Goal: Task Accomplishment & Management: Manage account settings

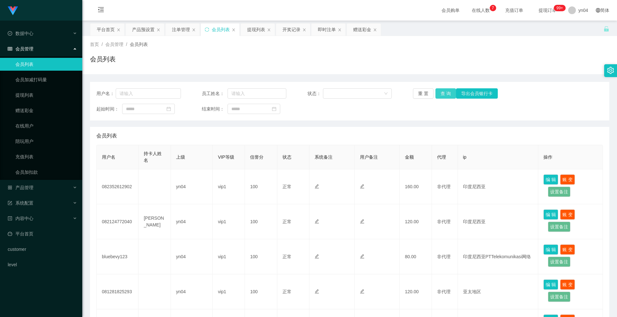
click at [449, 94] on button "查 询" at bounding box center [445, 93] width 21 height 10
click at [449, 94] on div "重 置 查 询 导出会员银行卡" at bounding box center [455, 93] width 85 height 10
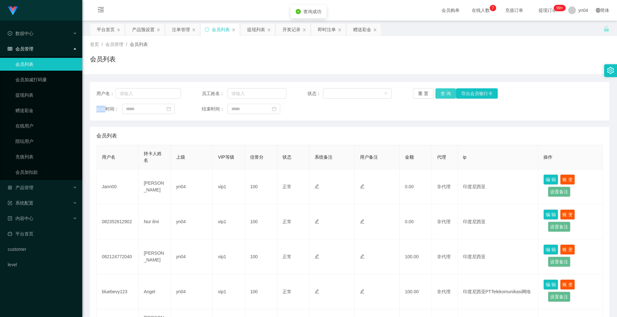
click at [449, 94] on button "查 询" at bounding box center [445, 93] width 21 height 10
click at [449, 94] on div "重 置 查 询 导出会员银行卡" at bounding box center [455, 93] width 85 height 10
click at [449, 94] on button "查 询" at bounding box center [445, 93] width 21 height 10
click at [449, 94] on div "重 置 查 询 导出会员银行卡" at bounding box center [455, 93] width 85 height 10
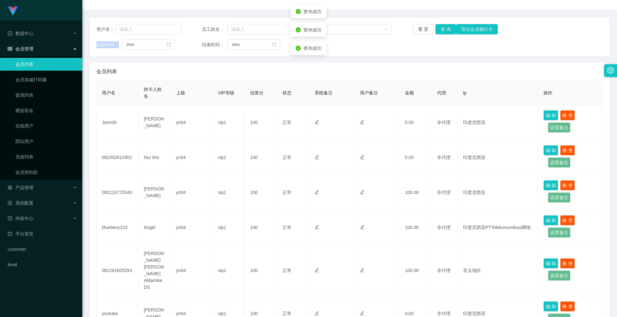
scroll to position [96, 0]
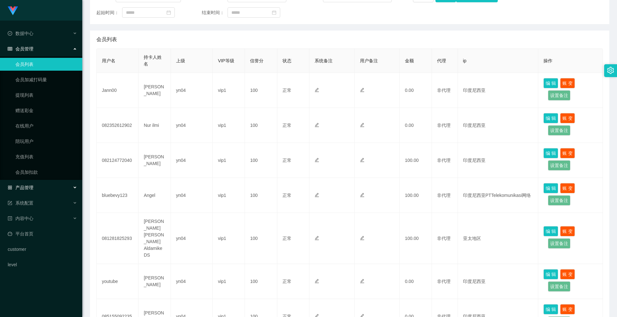
click at [28, 186] on span "产品管理" at bounding box center [21, 187] width 26 height 5
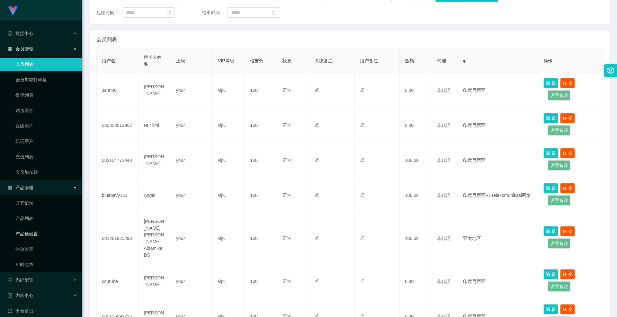
click at [47, 235] on link "产品预设置" at bounding box center [46, 233] width 62 height 13
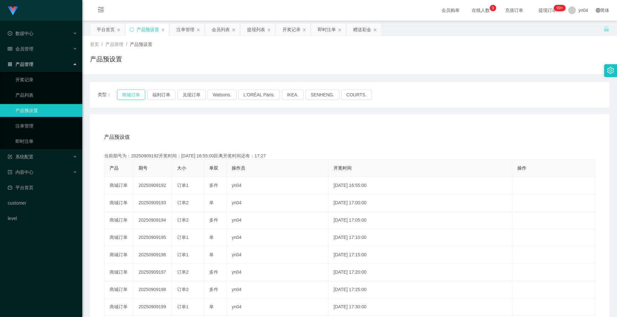
click at [132, 93] on button "商城订单" at bounding box center [131, 95] width 28 height 10
click at [41, 126] on link "注单管理" at bounding box center [46, 126] width 62 height 13
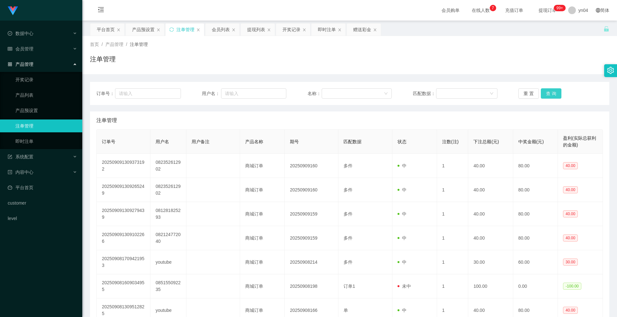
click at [542, 90] on button "查 询" at bounding box center [551, 93] width 21 height 10
click at [542, 90] on div "重 置 查 询" at bounding box center [560, 93] width 85 height 10
click at [542, 90] on button "查 询" at bounding box center [551, 93] width 21 height 10
click at [542, 90] on div "重 置 查 询" at bounding box center [560, 93] width 85 height 10
click at [542, 90] on button "查 询" at bounding box center [551, 93] width 21 height 10
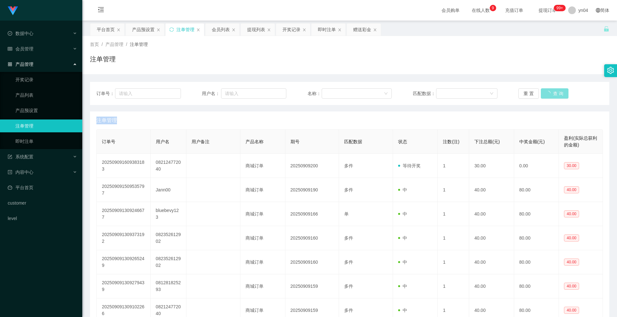
click at [542, 90] on div "重 置 查 询" at bounding box center [560, 93] width 85 height 10
click at [542, 90] on button "查 询" at bounding box center [551, 93] width 21 height 10
click at [542, 90] on div "重 置 查 询" at bounding box center [560, 93] width 85 height 10
click at [542, 90] on button "查 询" at bounding box center [551, 93] width 21 height 10
click at [551, 92] on button "查 询" at bounding box center [551, 93] width 21 height 10
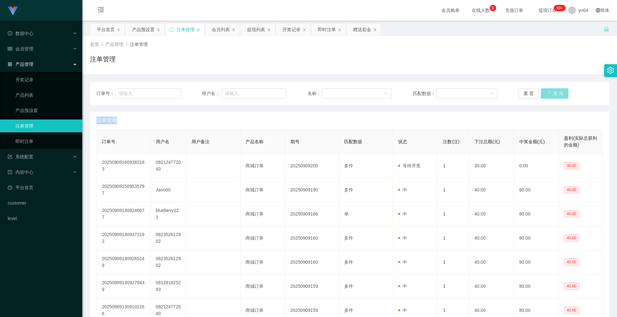
click at [551, 92] on div "重 置 查 询" at bounding box center [560, 93] width 85 height 10
click at [551, 92] on button "查 询" at bounding box center [551, 93] width 21 height 10
click at [557, 92] on button "查 询" at bounding box center [551, 93] width 21 height 10
click at [557, 92] on div "重 置 查 询" at bounding box center [560, 93] width 85 height 10
click at [557, 92] on button "查 询" at bounding box center [551, 93] width 21 height 10
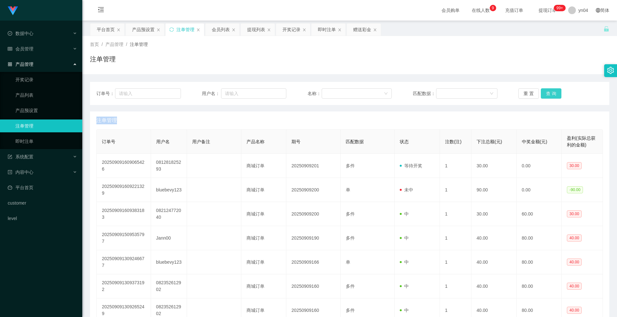
click at [557, 92] on button "查 询" at bounding box center [551, 93] width 21 height 10
click at [557, 92] on div "重 置 查 询" at bounding box center [560, 93] width 85 height 10
click at [557, 92] on button "查 询" at bounding box center [551, 93] width 21 height 10
click at [557, 92] on div "重 置 查 询" at bounding box center [560, 93] width 85 height 10
click at [557, 92] on button "查 询" at bounding box center [551, 93] width 21 height 10
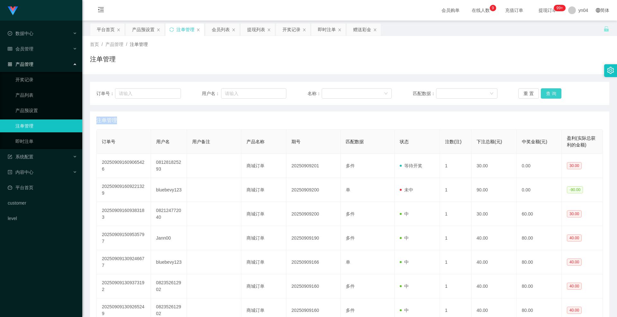
click at [557, 92] on div "重 置 查 询" at bounding box center [560, 93] width 85 height 10
click at [557, 92] on button "查 询" at bounding box center [551, 93] width 21 height 10
click at [557, 92] on div "重 置 查 询" at bounding box center [560, 93] width 85 height 10
click at [557, 92] on button "查 询" at bounding box center [551, 93] width 21 height 10
click at [557, 92] on div "重 置 查 询" at bounding box center [560, 93] width 85 height 10
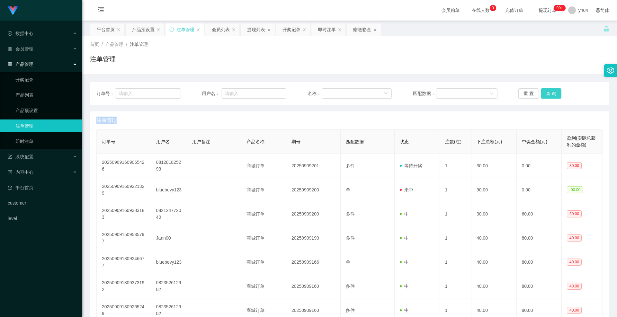
click at [557, 92] on button "查 询" at bounding box center [551, 93] width 21 height 10
click at [557, 92] on div "重 置 查 询" at bounding box center [560, 93] width 85 height 10
click at [557, 92] on button "查 询" at bounding box center [551, 93] width 21 height 10
click at [557, 92] on div "重 置 查 询" at bounding box center [560, 93] width 85 height 10
click at [557, 92] on button "查 询" at bounding box center [551, 93] width 21 height 10
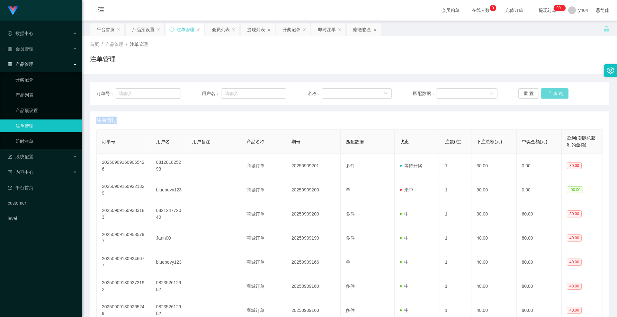
click at [557, 92] on div "重 置 查 询" at bounding box center [560, 93] width 85 height 10
click at [557, 92] on button "查 询" at bounding box center [551, 93] width 21 height 10
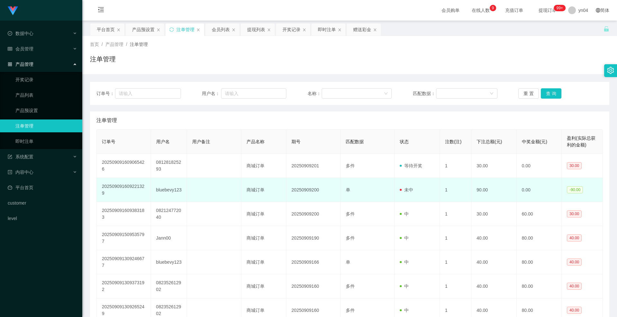
click at [174, 192] on td "bluebevy123" at bounding box center [169, 190] width 36 height 24
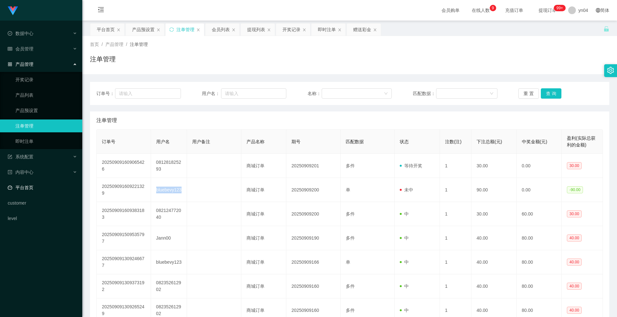
copy td "bluebevy123"
click at [548, 95] on button "查 询" at bounding box center [551, 93] width 21 height 10
click at [548, 95] on div "重 置 查 询" at bounding box center [560, 93] width 85 height 10
click at [548, 95] on button "查 询" at bounding box center [551, 93] width 21 height 10
click at [547, 94] on button "查 询" at bounding box center [551, 93] width 21 height 10
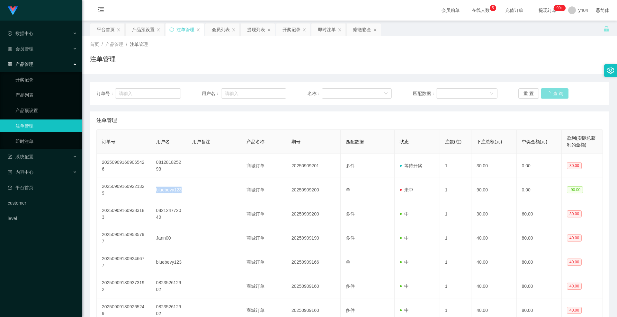
click at [547, 94] on div "重 置 查 询" at bounding box center [560, 93] width 85 height 10
click at [547, 94] on button "查 询" at bounding box center [555, 93] width 28 height 10
click at [547, 94] on div "重 置 查 询" at bounding box center [560, 93] width 85 height 10
click at [547, 94] on button "查 询" at bounding box center [551, 93] width 21 height 10
click at [41, 107] on link "产品预设置" at bounding box center [46, 110] width 62 height 13
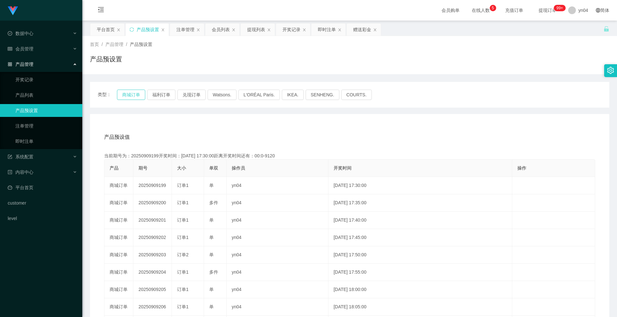
click at [131, 93] on button "商城订单" at bounding box center [131, 95] width 28 height 10
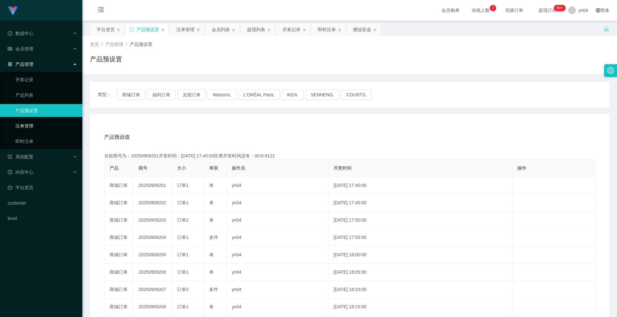
click at [32, 121] on link "注单管理" at bounding box center [46, 126] width 62 height 13
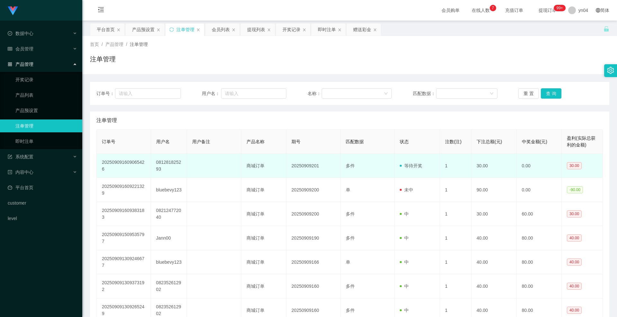
click at [166, 165] on td "081281825293" at bounding box center [169, 166] width 36 height 24
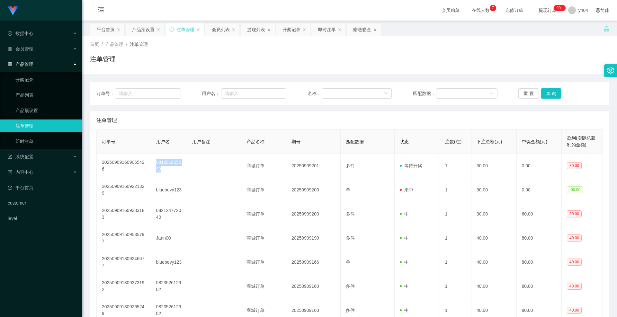
copy td "081281825293"
click at [557, 93] on button "查 询" at bounding box center [551, 93] width 21 height 10
click at [557, 93] on div "重 置 查 询" at bounding box center [560, 93] width 85 height 10
click at [557, 93] on button "查 询" at bounding box center [551, 93] width 21 height 10
click at [557, 93] on div "重 置 查 询" at bounding box center [560, 93] width 85 height 10
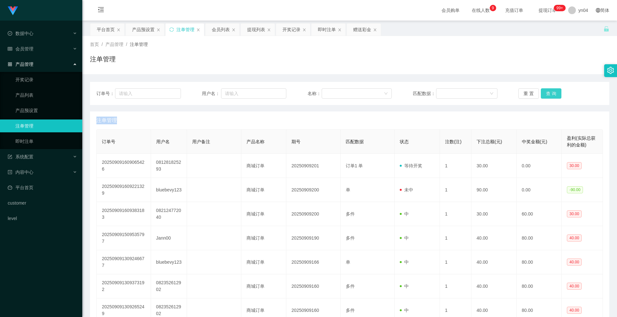
click at [557, 93] on button "查 询" at bounding box center [551, 93] width 21 height 10
click at [557, 93] on div "重 置 查 询" at bounding box center [560, 93] width 85 height 10
click at [557, 93] on button "查 询" at bounding box center [551, 93] width 21 height 10
click at [557, 93] on div "重 置 查 询" at bounding box center [560, 93] width 85 height 10
click at [557, 93] on button "查 询" at bounding box center [555, 93] width 28 height 10
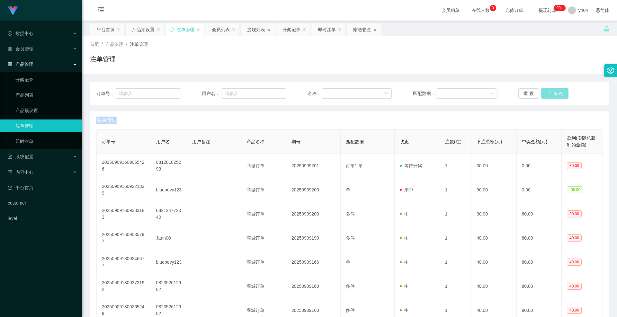
click at [557, 93] on div "重 置 查 询" at bounding box center [560, 93] width 85 height 10
click at [557, 93] on button "查 询" at bounding box center [551, 93] width 21 height 10
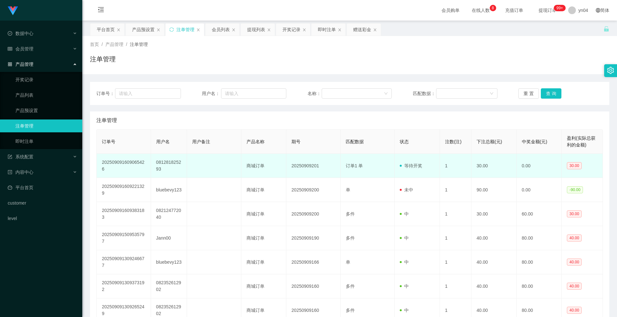
click at [177, 170] on td "081281825293" at bounding box center [169, 166] width 36 height 24
click at [175, 167] on td "081281825293" at bounding box center [169, 166] width 36 height 24
click at [174, 167] on td "081281825293" at bounding box center [169, 166] width 36 height 24
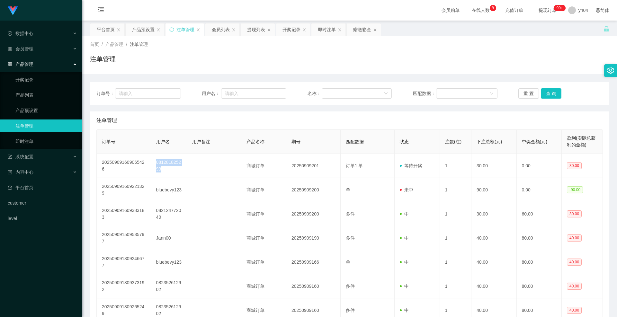
copy td "081281825293"
click at [52, 56] on li "会员管理 会员列表 会员加减打码量 提现列表 赠送彩金 在线用户 陪玩用户 充值列表 会员加扣款" at bounding box center [41, 49] width 82 height 14
click at [51, 65] on div "产品管理" at bounding box center [41, 64] width 82 height 13
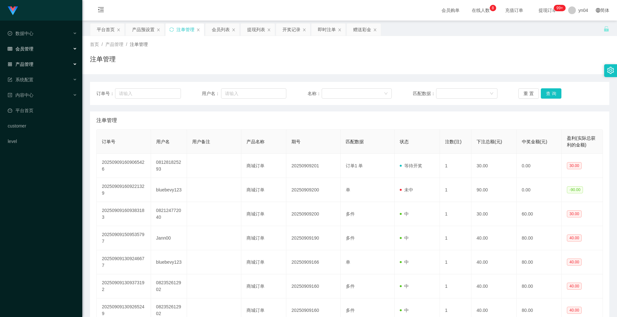
click at [43, 50] on div "会员管理" at bounding box center [41, 48] width 82 height 13
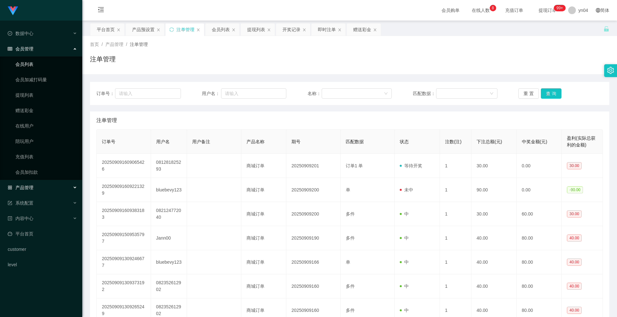
click at [41, 61] on link "会员列表" at bounding box center [46, 64] width 62 height 13
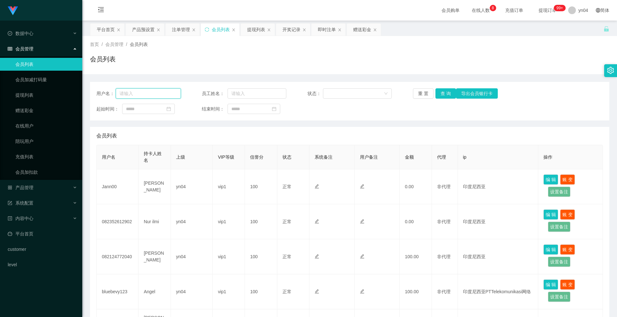
click at [162, 95] on input "text" at bounding box center [148, 93] width 65 height 10
paste input "081281825293"
type input "081281825293"
click at [444, 88] on button "查 询" at bounding box center [445, 93] width 21 height 10
click at [444, 88] on div "重 置 查 询 导出会员银行卡" at bounding box center [455, 93] width 85 height 10
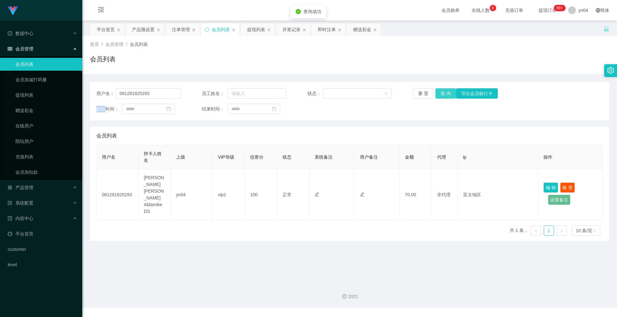
click at [443, 93] on button "查 询" at bounding box center [445, 93] width 21 height 10
click at [443, 93] on div "重 置 查 询 导出会员银行卡" at bounding box center [455, 93] width 85 height 10
click at [443, 93] on button "查 询" at bounding box center [445, 93] width 21 height 10
click at [443, 93] on div "重 置 查 询 导出会员银行卡" at bounding box center [455, 93] width 85 height 10
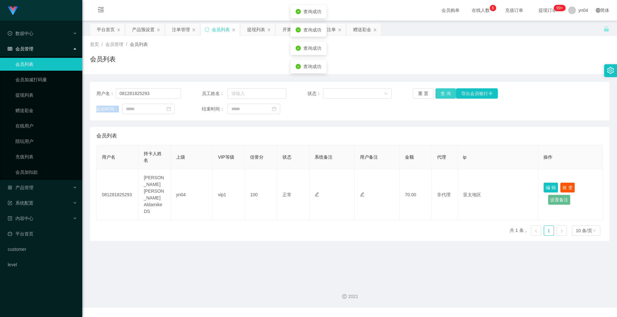
click at [443, 93] on button "查 询" at bounding box center [445, 93] width 21 height 10
click at [443, 93] on div "重 置 查 询 导出会员银行卡" at bounding box center [455, 93] width 85 height 10
click at [40, 189] on div "产品管理" at bounding box center [41, 187] width 82 height 13
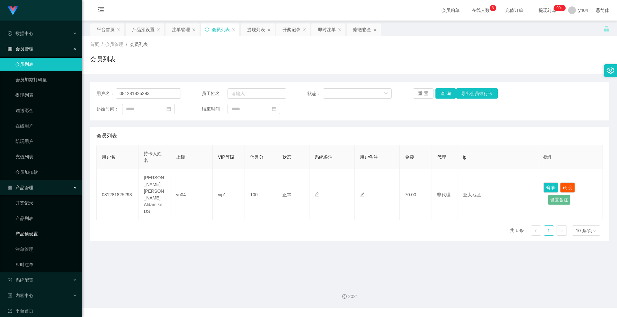
click at [39, 236] on link "产品预设置" at bounding box center [46, 233] width 62 height 13
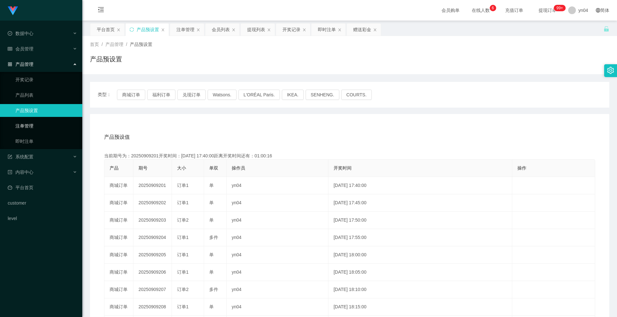
click at [30, 129] on link "注单管理" at bounding box center [46, 126] width 62 height 13
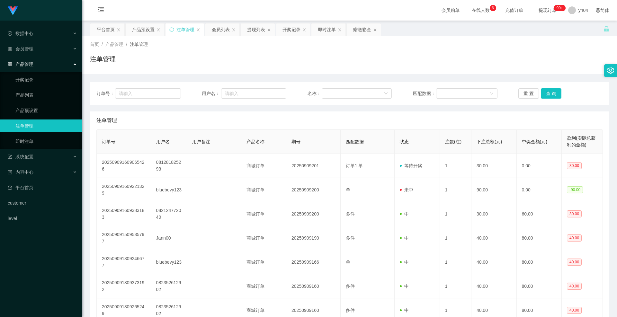
click at [550, 87] on div "订单号： 用户名： 名称： 匹配数据： 重 置 查 询" at bounding box center [349, 93] width 519 height 23
click at [549, 91] on button "查 询" at bounding box center [551, 93] width 21 height 10
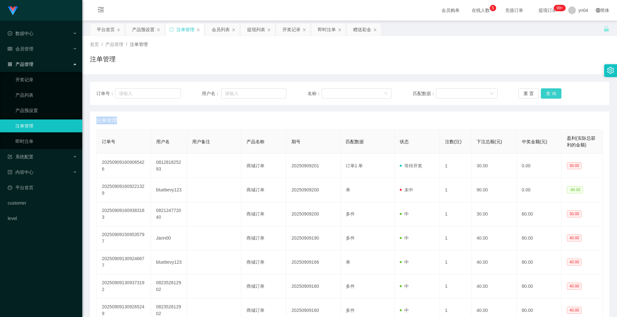
click at [549, 91] on div "重 置 查 询" at bounding box center [560, 93] width 85 height 10
click at [549, 91] on button "查 询" at bounding box center [551, 93] width 21 height 10
click at [549, 91] on div "重 置 查 询" at bounding box center [560, 93] width 85 height 10
click at [549, 91] on button "查 询" at bounding box center [551, 93] width 21 height 10
click at [551, 92] on button "查 询" at bounding box center [551, 93] width 21 height 10
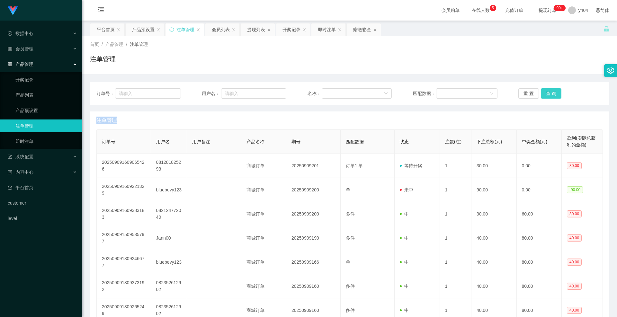
click at [551, 92] on div "重 置 查 询" at bounding box center [560, 93] width 85 height 10
click at [550, 92] on button "查 询" at bounding box center [551, 93] width 21 height 10
click at [550, 92] on div "重 置 查 询" at bounding box center [560, 93] width 85 height 10
click at [550, 92] on button "查 询" at bounding box center [551, 93] width 21 height 10
click at [550, 92] on div "重 置 查 询" at bounding box center [560, 93] width 85 height 10
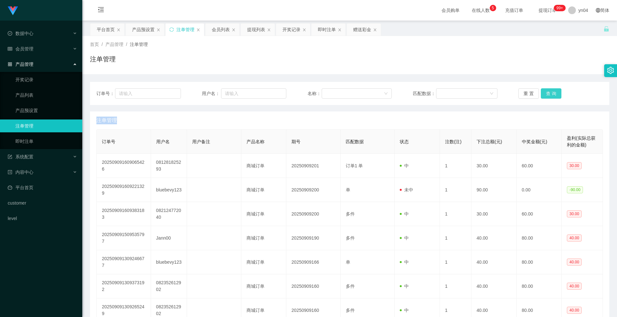
click at [550, 92] on button "查 询" at bounding box center [551, 93] width 21 height 10
click at [27, 45] on div "会员管理" at bounding box center [41, 48] width 82 height 13
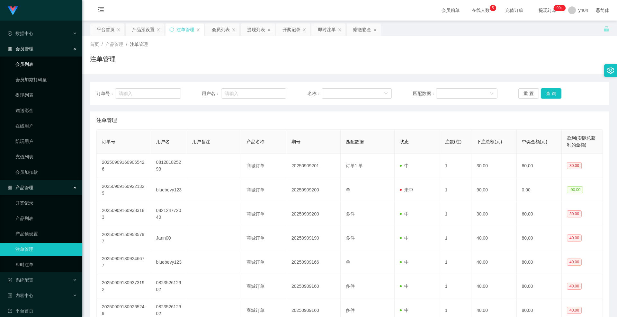
click at [34, 65] on link "会员列表" at bounding box center [46, 64] width 62 height 13
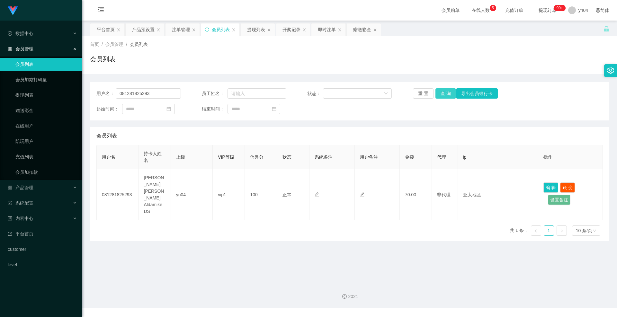
click at [443, 93] on button "查 询" at bounding box center [445, 93] width 21 height 10
click at [443, 93] on div "重 置 查 询 导出会员银行卡" at bounding box center [455, 93] width 85 height 10
click at [443, 93] on button "查 询" at bounding box center [445, 93] width 21 height 10
click at [31, 183] on div "产品管理" at bounding box center [41, 187] width 82 height 13
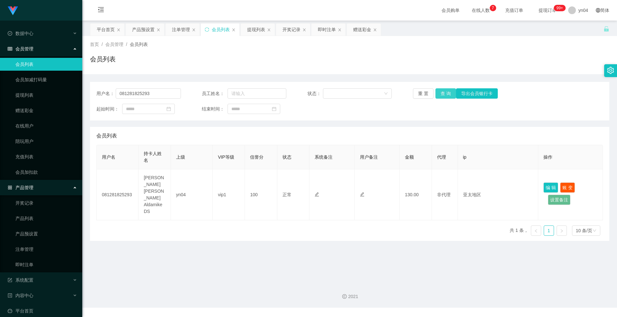
click at [449, 96] on button "查 询" at bounding box center [445, 93] width 21 height 10
click at [449, 96] on div "重 置 查 询 导出会员银行卡" at bounding box center [455, 93] width 85 height 10
click at [142, 97] on input "081281825293" at bounding box center [148, 93] width 65 height 10
click at [446, 93] on button "查 询" at bounding box center [445, 93] width 21 height 10
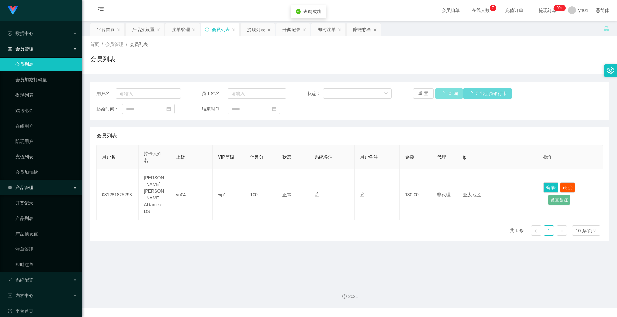
click at [446, 93] on div "重 置 查 询 导出会员银行卡" at bounding box center [455, 93] width 85 height 10
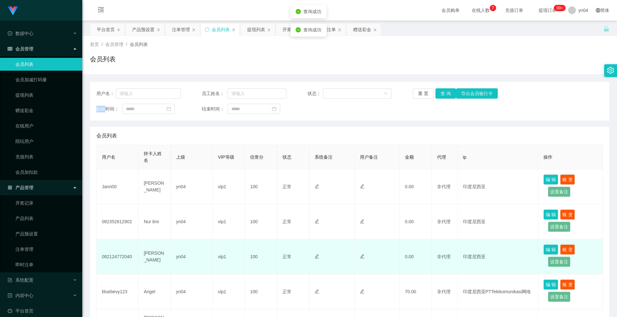
scroll to position [96, 0]
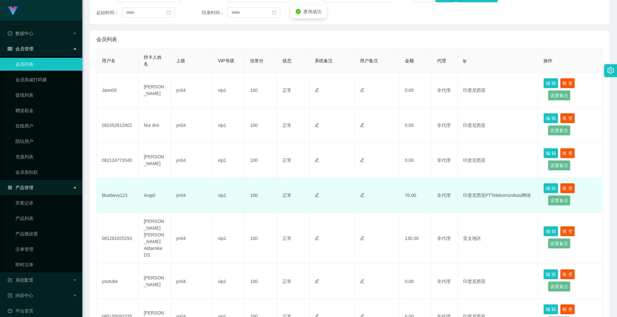
click at [117, 198] on td "bluebevy123" at bounding box center [118, 195] width 42 height 35
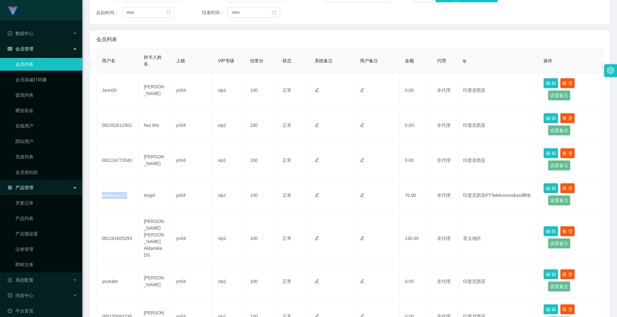
copy td "bluebevy123"
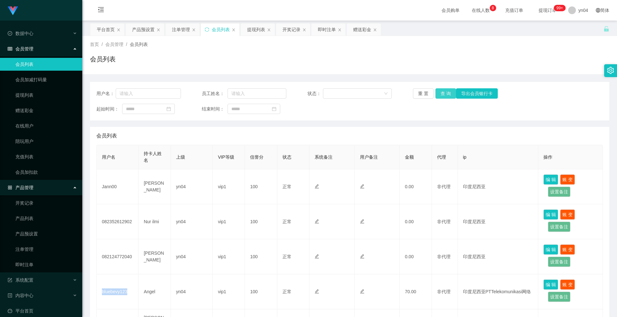
click at [448, 90] on button "查 询" at bounding box center [445, 93] width 21 height 10
click at [448, 90] on div "重 置 查 询 导出会员银行卡" at bounding box center [455, 93] width 85 height 10
click at [448, 90] on button "查 询" at bounding box center [445, 93] width 21 height 10
click at [448, 90] on div "重 置 查 询 导出会员银行卡" at bounding box center [455, 93] width 85 height 10
click at [448, 90] on button "查 询" at bounding box center [445, 93] width 21 height 10
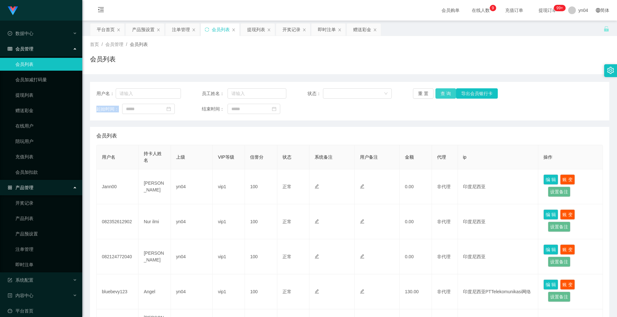
click at [444, 91] on button "查 询" at bounding box center [445, 93] width 21 height 10
click at [444, 91] on div "重 置 查 询 导出会员银行卡" at bounding box center [455, 93] width 85 height 10
click at [444, 91] on button "查 询" at bounding box center [445, 93] width 21 height 10
click at [444, 91] on div "重 置 查 询 导出会员银行卡" at bounding box center [455, 93] width 85 height 10
click at [40, 96] on link "提现列表" at bounding box center [46, 95] width 62 height 13
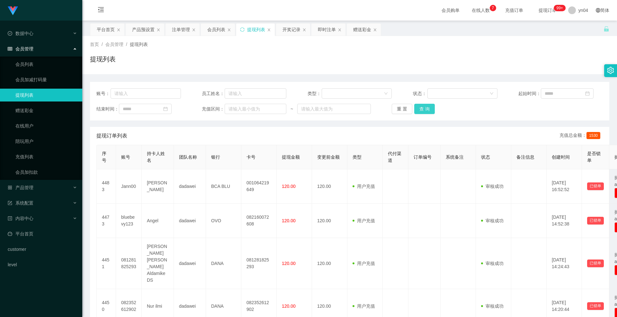
click at [429, 110] on button "查 询" at bounding box center [424, 109] width 21 height 10
click at [429, 110] on div "重 置 查 询" at bounding box center [434, 109] width 85 height 10
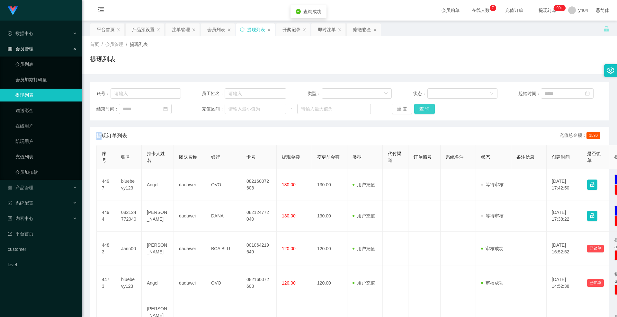
click at [429, 110] on button "查 询" at bounding box center [424, 109] width 21 height 10
click at [429, 110] on div "重 置 查 询" at bounding box center [434, 109] width 85 height 10
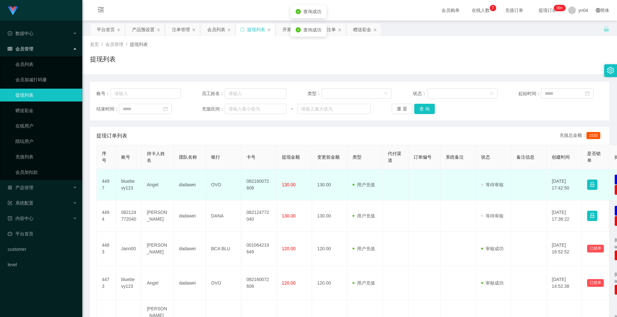
click at [129, 183] on td "bluebevy123" at bounding box center [129, 184] width 26 height 31
copy td "bluebevy123"
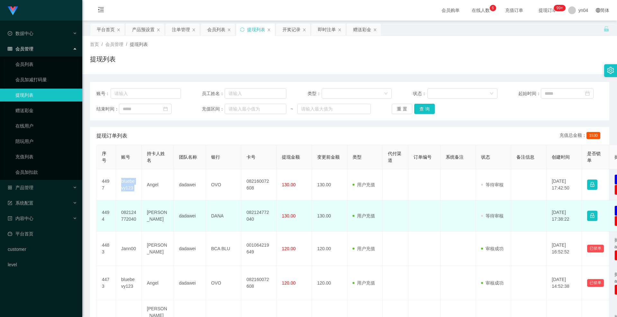
click at [129, 212] on td "082124772040" at bounding box center [129, 216] width 26 height 31
click at [129, 211] on td "082124772040" at bounding box center [129, 216] width 26 height 31
copy td "082124772040"
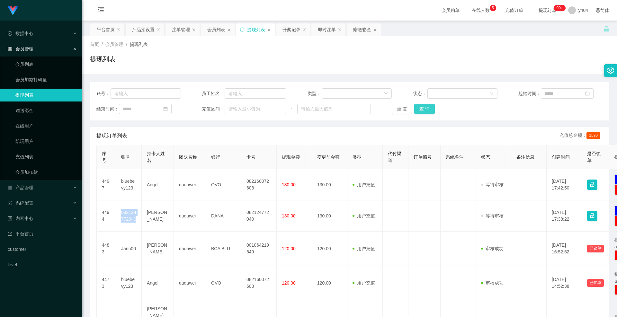
click at [420, 109] on button "查 询" at bounding box center [424, 109] width 21 height 10
click at [420, 109] on div "重 置 查 询" at bounding box center [434, 109] width 85 height 10
click at [420, 109] on button "查 询" at bounding box center [428, 109] width 28 height 10
click at [420, 109] on div "重 置 查 询" at bounding box center [434, 109] width 85 height 10
click at [420, 109] on button "查 询" at bounding box center [424, 109] width 21 height 10
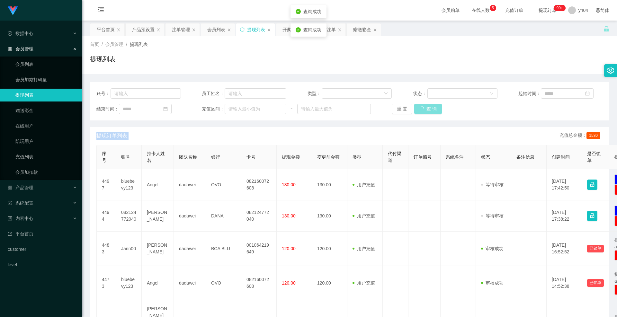
click at [420, 109] on div "重 置 查 询" at bounding box center [434, 109] width 85 height 10
click at [420, 109] on button "查 询" at bounding box center [428, 109] width 28 height 10
click at [420, 109] on div "重 置 查 询" at bounding box center [434, 109] width 85 height 10
click at [420, 109] on button "查 询" at bounding box center [424, 109] width 21 height 10
click at [420, 109] on div "重 置 查 询" at bounding box center [434, 109] width 85 height 10
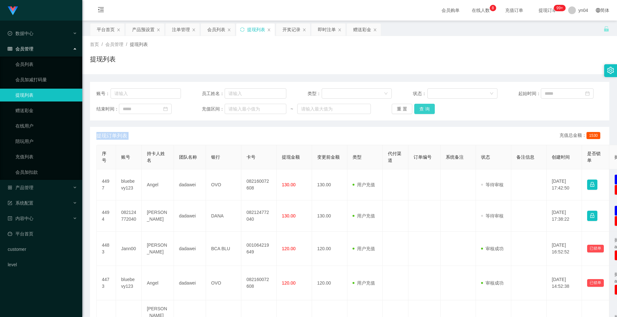
click at [429, 109] on button "查 询" at bounding box center [424, 109] width 21 height 10
click at [429, 109] on div "重 置 查 询" at bounding box center [434, 109] width 85 height 10
click at [429, 109] on button "查 询" at bounding box center [428, 109] width 28 height 10
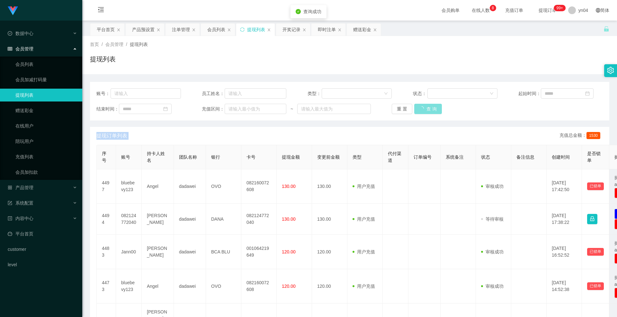
click at [429, 109] on div "重 置 查 询" at bounding box center [434, 109] width 85 height 10
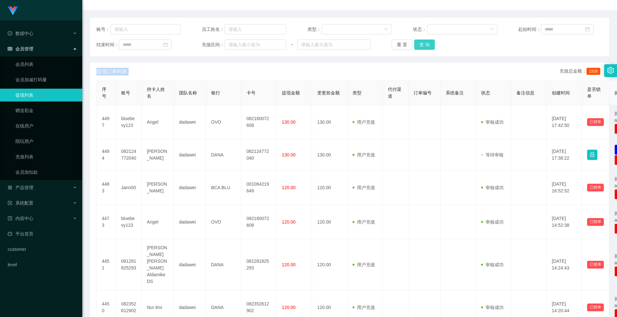
click at [422, 46] on button "查 询" at bounding box center [424, 45] width 21 height 10
click at [422, 46] on div "重 置 查 询" at bounding box center [434, 45] width 85 height 10
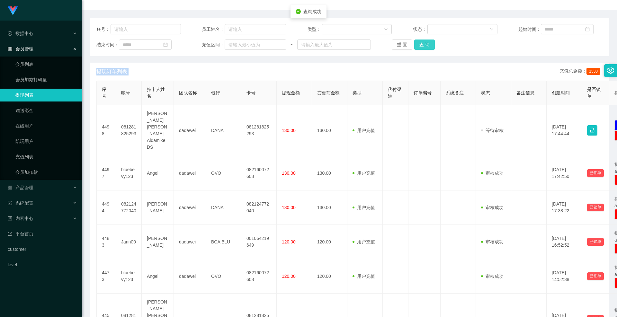
click at [422, 46] on button "查 询" at bounding box center [424, 45] width 21 height 10
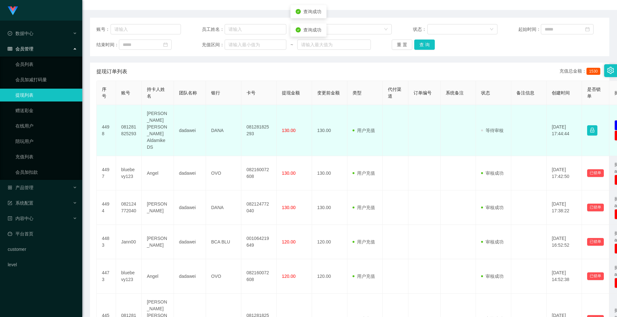
click at [127, 127] on td "081281825293" at bounding box center [129, 130] width 26 height 51
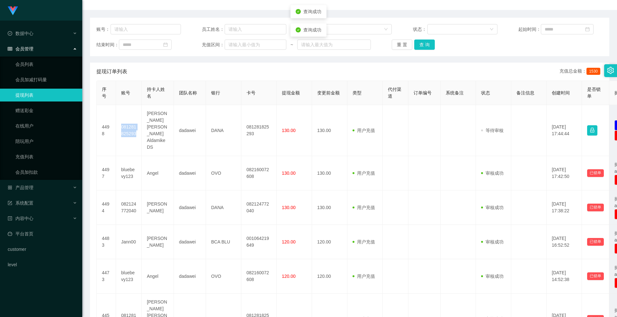
copy td "081281825293"
